Goal: Ask a question

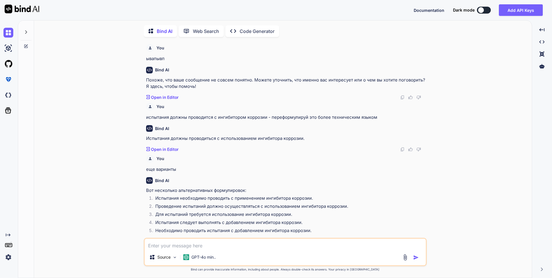
scroll to position [499, 0]
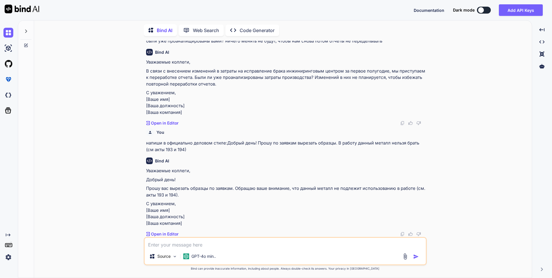
click at [187, 243] on textarea at bounding box center [285, 243] width 281 height 10
type textarea "c"
type textarea "состояние металла - в горячекатанном состоянии : что означает ?"
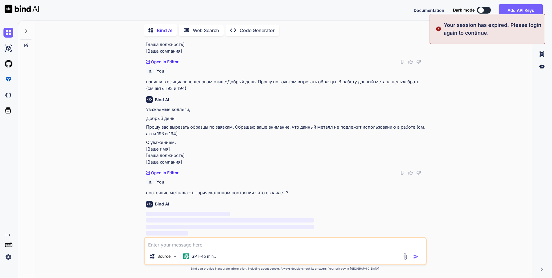
scroll to position [0, 0]
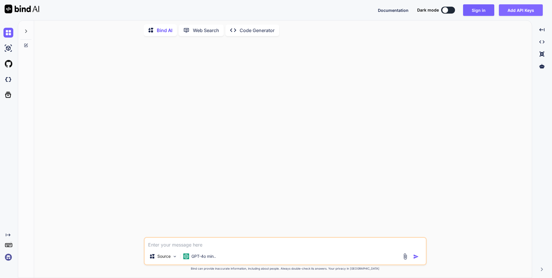
type textarea "состояние металла - в горячекатанном состоянии : что означает ?"
click at [516, 9] on button "Add API Keys" at bounding box center [521, 10] width 44 height 12
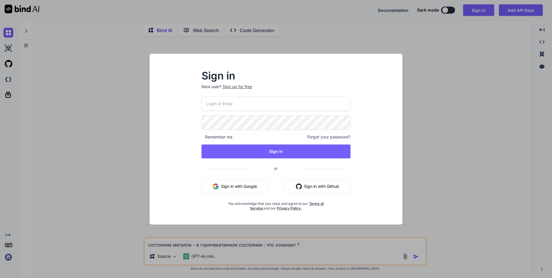
type input "filonov@prokr.ru"
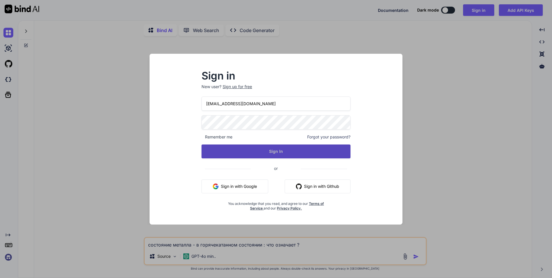
click at [273, 153] on button "Sign In" at bounding box center [276, 151] width 149 height 14
click at [276, 152] on button "Sign In" at bounding box center [276, 151] width 149 height 14
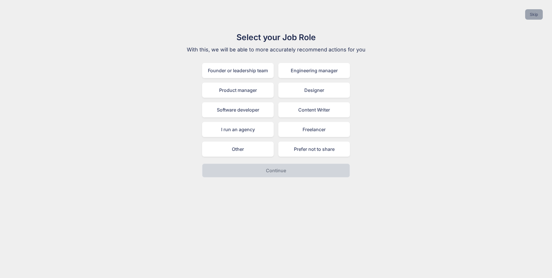
click at [532, 13] on button "Skip" at bounding box center [534, 14] width 18 height 10
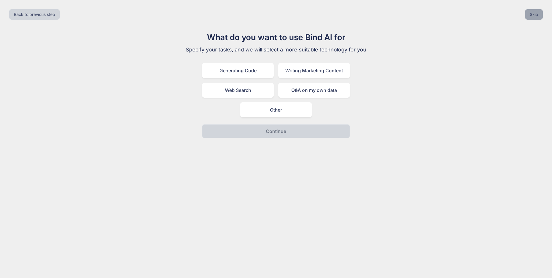
click at [532, 13] on button "Skip" at bounding box center [534, 14] width 18 height 10
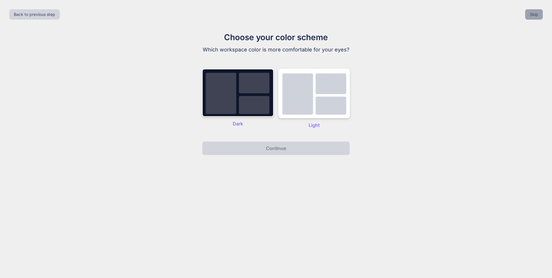
click at [532, 13] on button "Skip" at bounding box center [534, 14] width 18 height 10
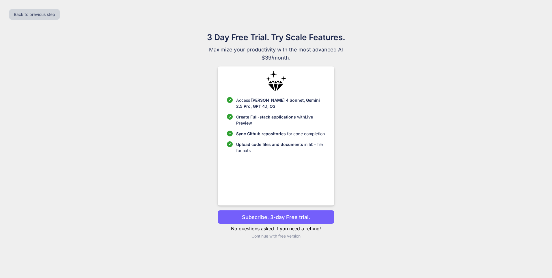
click at [279, 237] on p "Continue with free version" at bounding box center [276, 236] width 116 height 6
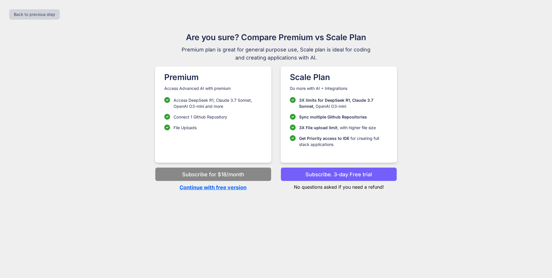
click at [239, 190] on p "Continue with free version" at bounding box center [213, 187] width 116 height 8
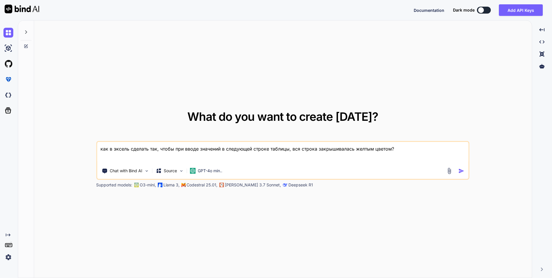
type textarea "x"
click at [412, 151] on textarea "как в эксель сделать так, чтобы при вводе значений в следующей строке таблицы, …" at bounding box center [283, 152] width 372 height 21
drag, startPoint x: 412, startPoint y: 151, endPoint x: 75, endPoint y: 159, distance: 336.8
click at [75, 159] on div "What do you want to create [DATE]? как в эксель сделать так, чтобы при вводе зн…" at bounding box center [283, 150] width 498 height 258
type textarea "x"
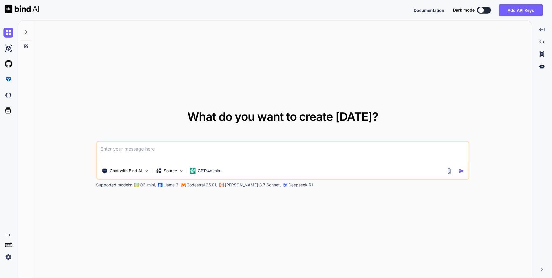
type textarea "с"
type textarea "x"
type textarea "со"
type textarea "x"
type textarea "сос"
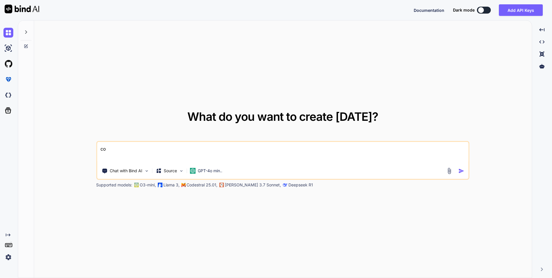
type textarea "x"
type textarea "сост"
type textarea "x"
type textarea "состо"
type textarea "x"
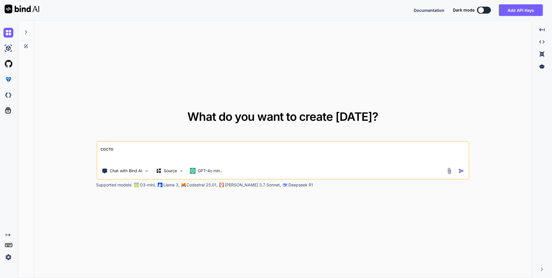
type textarea "состоя"
type textarea "x"
type textarea "состоян"
type textarea "x"
type textarea "состояни"
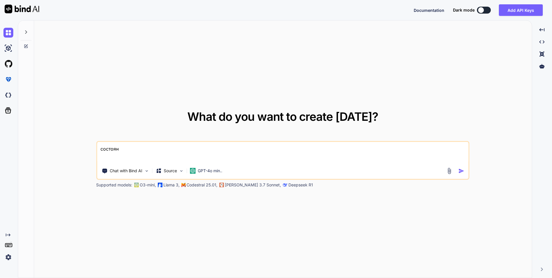
type textarea "x"
type textarea "состояние"
type textarea "x"
type textarea "состояние"
type textarea "x"
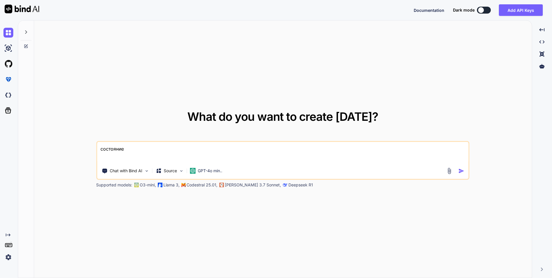
type textarea "состояние п"
type textarea "x"
type textarea "состояние по"
type textarea "x"
type textarea "состояние пос"
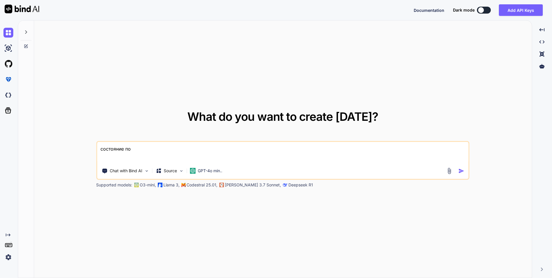
type textarea "x"
type textarea "состояние пост"
type textarea "x"
type textarea "состояние поста"
type textarea "x"
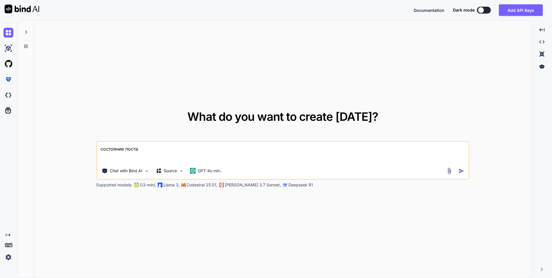
type textarea "состояние постав"
type textarea "x"
type textarea "состояние поставк"
type textarea "x"
type textarea "состояние поставки"
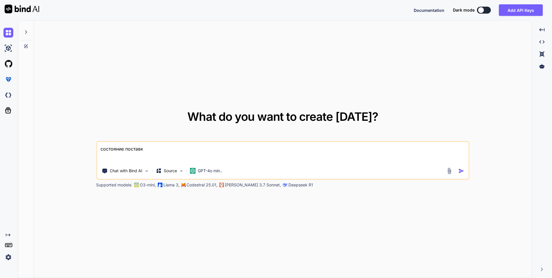
type textarea "x"
type textarea "состояние поставки"
type textarea "x"
type textarea "состояние поставки м"
type textarea "x"
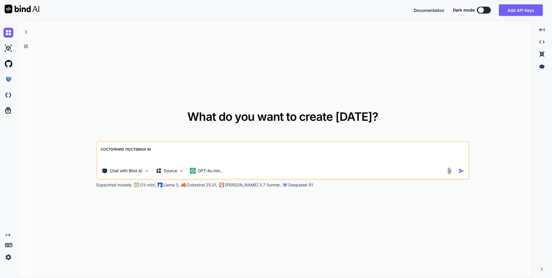
type textarea "состояние поставки ме"
type textarea "x"
type textarea "состояние поставки мет"
type textarea "x"
type textarea "состояние поставки мета"
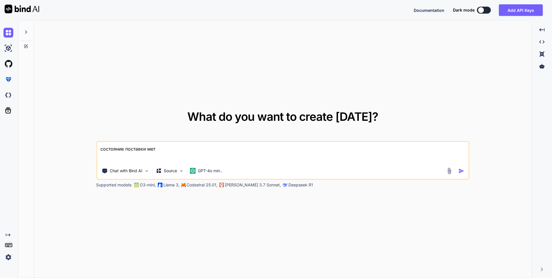
type textarea "x"
type textarea "состояние поставки метал"
type textarea "x"
type textarea "состояние поставки металл"
type textarea "x"
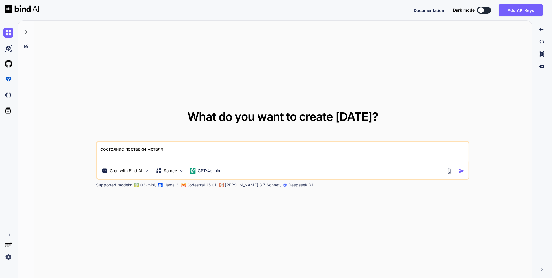
type textarea "состояние поставки металла"
type textarea "x"
type textarea "состояние поставки металла"
type textarea "x"
type textarea "состояние поставки металла -"
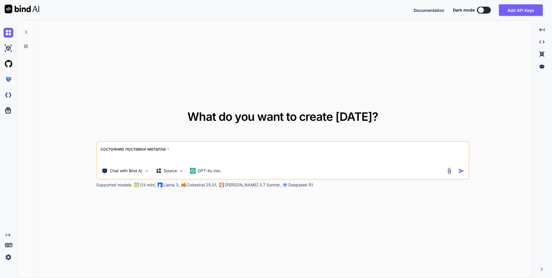
type textarea "x"
type textarea "состояние поставки металла -"
type textarea "x"
type textarea "состояние поставки металла - в"
type textarea "x"
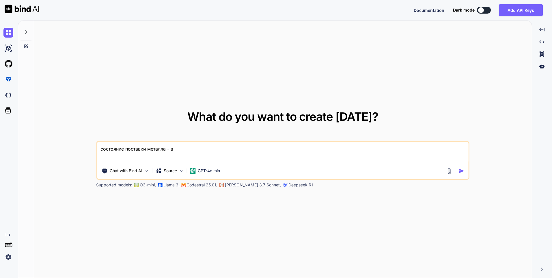
type textarea "состояние поставки металла - в"
type textarea "x"
type textarea "состояние поставки металла - в ш"
type textarea "x"
type textarea "состояние поставки металла - в шл"
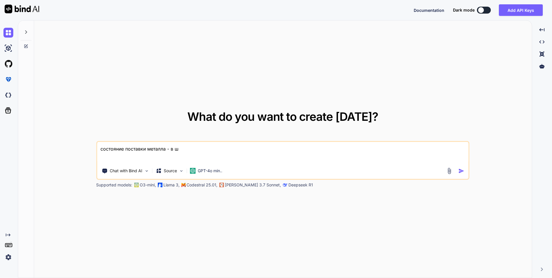
type textarea "x"
type textarea "состояние поставки металла - в ш"
type textarea "x"
type textarea "состояние поставки металла - в"
type textarea "x"
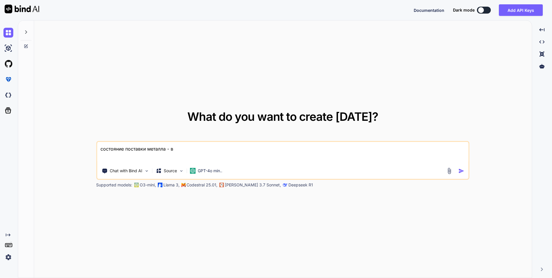
type textarea "состояние поставки металла - в г"
type textarea "x"
type textarea "состояние поставки металла - в го"
type textarea "x"
type textarea "состояние поставки металла - в гор"
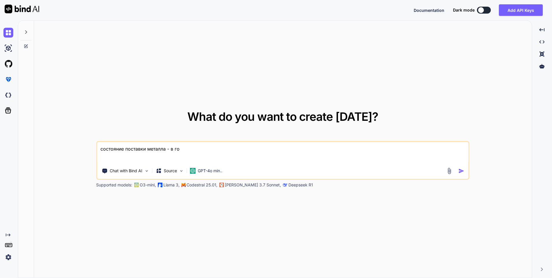
type textarea "x"
type textarea "состояние поставки металла - в горя"
type textarea "x"
type textarea "состояние поставки металла - в горяч"
type textarea "x"
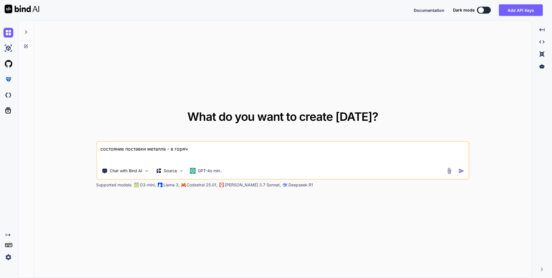
type textarea "состояние поставки металла - в горяче"
type textarea "x"
type textarea "состояние поставки металла - в горячек"
type textarea "x"
type textarea "состояние поставки металла - в горячека"
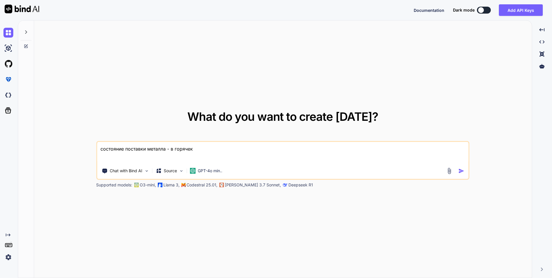
type textarea "x"
type textarea "состояние поставки металла - в горячекат"
type textarea "x"
type textarea "состояние поставки металла - в горячеката"
type textarea "x"
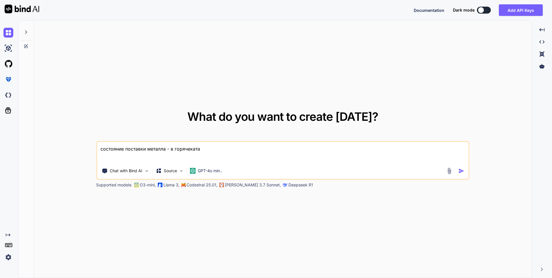
type textarea "состояние поставки металла - в горячекатан"
type textarea "x"
type textarea "состояние поставки металла - в горячекатанн"
type textarea "x"
type textarea "состояние поставки металла - в горячекатанно"
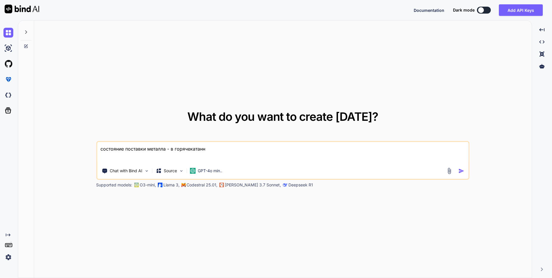
type textarea "x"
type textarea "состояние поставки металла - в горячекатанном"
type textarea "x"
type textarea "состояние поставки металла - в горячекатанном"
type textarea "x"
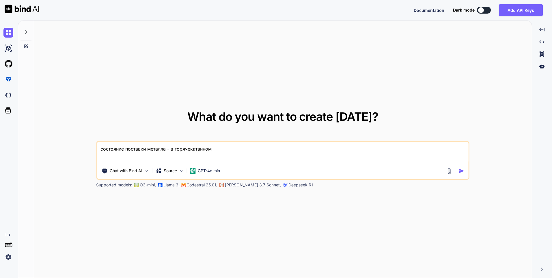
type textarea "состояние поставки металла - в горячекатанном с"
type textarea "x"
type textarea "состояние поставки металла - в горячекатанном со"
type textarea "x"
type textarea "состояние поставки металла - в горячекатанном сос"
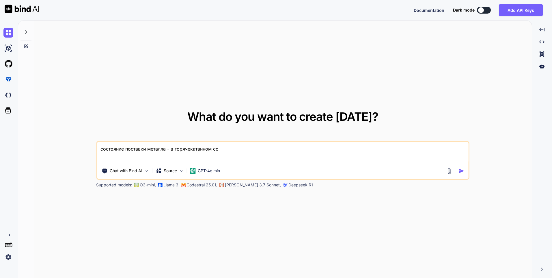
type textarea "x"
type textarea "состояние поставки металла - в горячекатанном сост"
type textarea "x"
type textarea "состояние поставки металла - в горячекатанном соста"
type textarea "x"
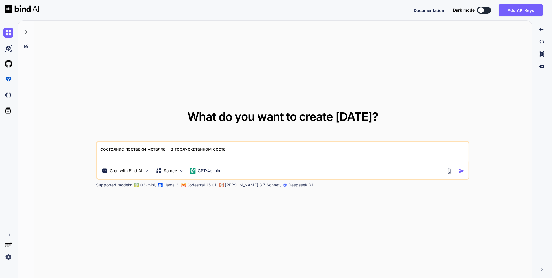
type textarea "состояние поставки металла - в горячекатанном сост"
type textarea "x"
type textarea "состояние поставки металла - в горячекатанном состо"
type textarea "x"
type textarea "состояние поставки металла - в горячекатанном состоя"
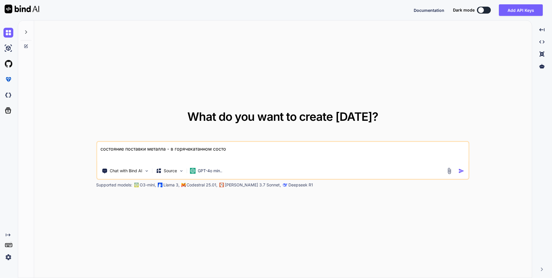
type textarea "x"
type textarea "состояние поставки металла - в горячекатанном состоян"
type textarea "x"
type textarea "состояние поставки металла - в горячекатанном состояни"
type textarea "x"
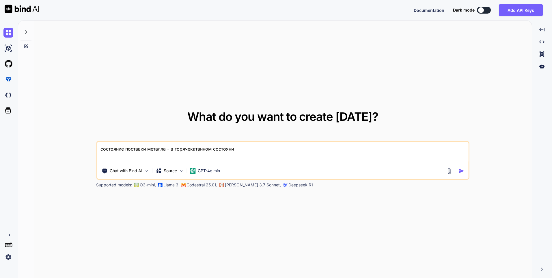
type textarea "состояние поставки металла - в горячекатанном состоянии"
type textarea "x"
type textarea "состояние поставки металла - в горячекатанном состоянии:"
type textarea "x"
type textarea "состояние поставки металла - в горячекатанном состоянии:"
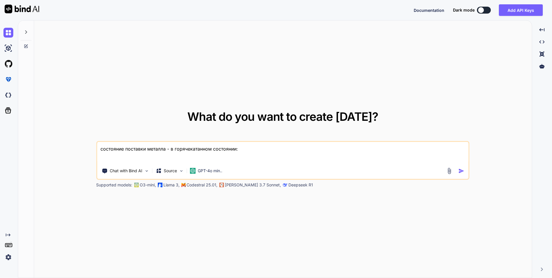
type textarea "x"
type textarea "состояние поставки металла - в горячекатанном состоянии: ч"
type textarea "x"
type textarea "состояние поставки металла - в горячекатанном состоянии: чт"
type textarea "x"
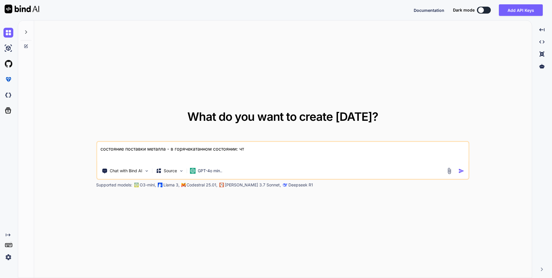
type textarea "состояние поставки металла - в горячекатанном состоянии: что"
type textarea "x"
type textarea "состояние поставки металла - в горячекатанном состоянии: что"
type textarea "x"
type textarea "состояние поставки металла - в горячекатанном состоянии: что э"
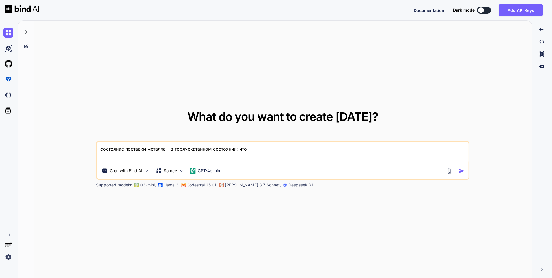
type textarea "x"
type textarea "состояние поставки металла - в горячекатанном состоянии: что эт"
type textarea "x"
type textarea "состояние поставки металла - в горячекатанном состоянии: что это"
type textarea "x"
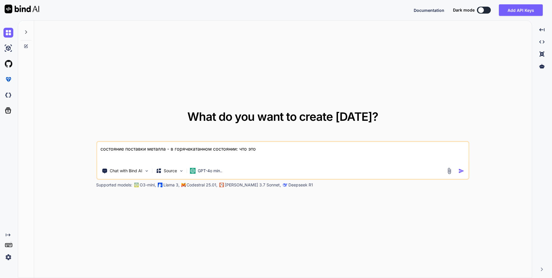
type textarea "состояние поставки металла - в горячекатанном состоянии: что это"
type textarea "x"
type textarea "состояние поставки металла - в горячекатанном состоянии: что это о"
type textarea "x"
type textarea "состояние поставки металла - в горячекатанном состоянии: что это оз"
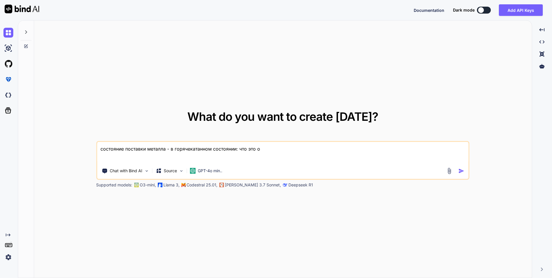
type textarea "x"
type textarea "состояние поставки металла - в горячекатанном состоянии: что это озн"
type textarea "x"
type textarea "состояние поставки металла - в горячекатанном состоянии: что это озна"
type textarea "x"
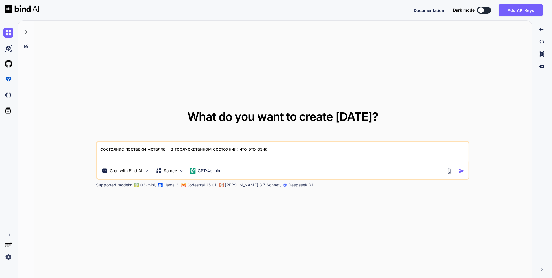
type textarea "состояние поставки металла - в горячекатанном состоянии: что это означ"
type textarea "x"
type textarea "состояние поставки металла - в горячекатанном состоянии: что это означа"
type textarea "x"
type textarea "состояние поставки металла - в горячекатанном состоянии: что это означае"
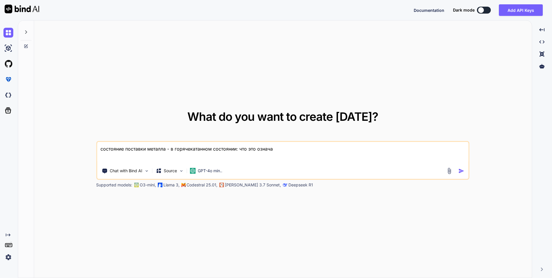
type textarea "x"
type textarea "состояние поставки металла - в горячекатанном состоянии: что это означает"
type textarea "x"
type textarea "состояние поставки металла - в горячекатанном состоянии: что это означает?"
type textarea "x"
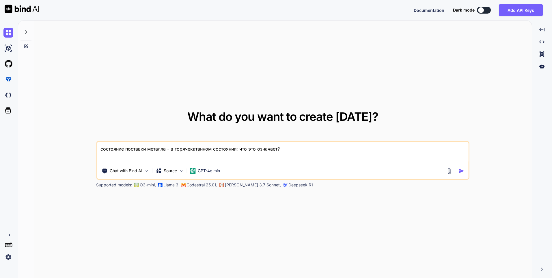
type textarea "состояние поставки металла - в горячекатанном состоянии: что это означает?"
type textarea "x"
type textarea "состояние поставки металла - в горячекатанном состоянии: что это означает? т"
type textarea "x"
type textarea "состояние поставки металла - в горячекатанном состоянии: что это означает? ти"
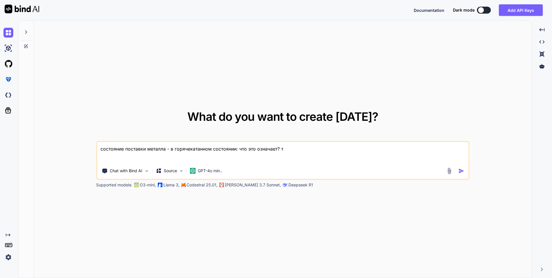
type textarea "x"
type textarea "состояние поставки металла - в горячекатанном состоянии: что это означает? ти"
type textarea "x"
type textarea "состояние поставки металла - в горячекатанном состоянии: что это означает? ти"
type textarea "x"
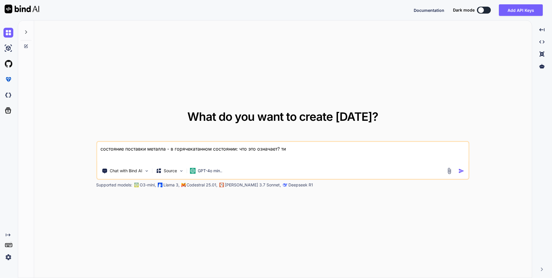
type textarea "состояние поставки металла - в горячекатанном состоянии: что это означает? т"
type textarea "x"
type textarea "состояние поставки металла - в горячекатанном состоянии: что это означает?"
type textarea "x"
type textarea "состояние поставки металла - в горячекатанном состоянии: что это означает? и"
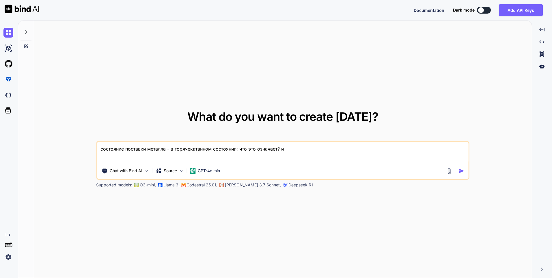
type textarea "x"
type textarea "состояние поставки металла - в горячекатанном состоянии: что это означает? и"
type textarea "x"
type textarea "состояние поставки металла - в горячекатанном состоянии: что это означает? и о"
type textarea "x"
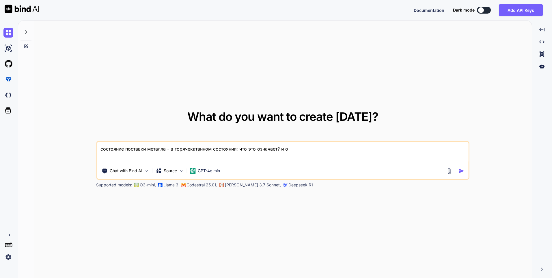
type textarea "состояние поставки металла - в горячекатанном состоянии: что это означает? и оз"
type textarea "x"
type textarea "состояние поставки металла - в горячекатанном состоянии: что это означает? и озн"
type textarea "x"
type textarea "состояние поставки металла - в горячекатанном состоянии: что это означает? и оз…"
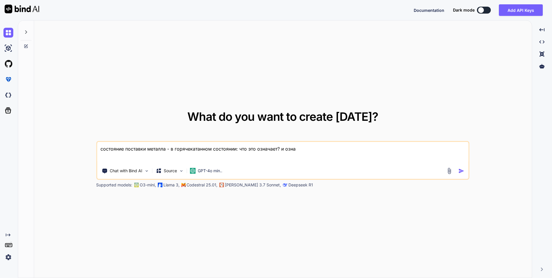
type textarea "x"
type textarea "состояние поставки металла - в горячекатанном состоянии: что это означает? и оз…"
type textarea "x"
type textarea "состояние поставки металла - в горячекатанном состоянии: что это означает? и оз…"
type textarea "x"
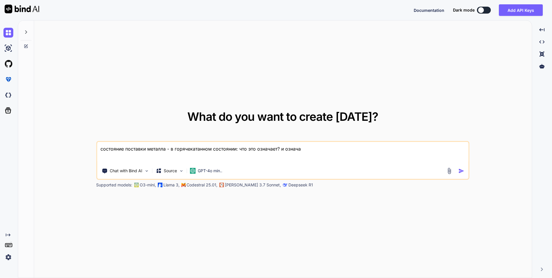
type textarea "состояние поставки металла - в горячекатанном состоянии: что это означает? и оз…"
type textarea "x"
type textarea "состояние поставки металла - в горячекатанном состоянии: что это означает? и оз…"
type textarea "x"
type textarea "состояние поставки металла - в горячекатанном состоянии: что это означает? и оз…"
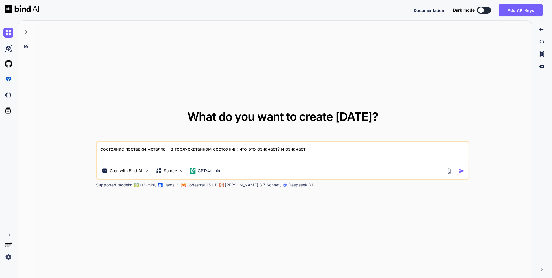
type textarea "x"
type textarea "состояние поставки металла - в горячекатанном состоянии: что это означает? и оз…"
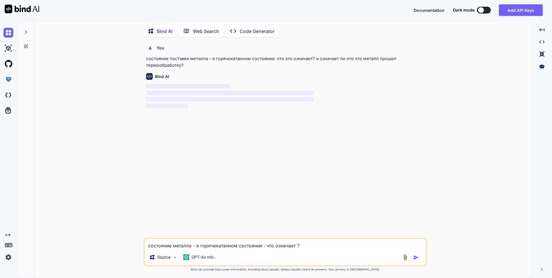
scroll to position [2, 0]
